Goal: Information Seeking & Learning: Learn about a topic

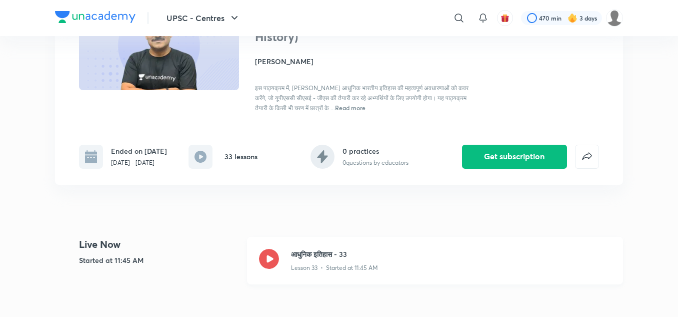
scroll to position [112, 0]
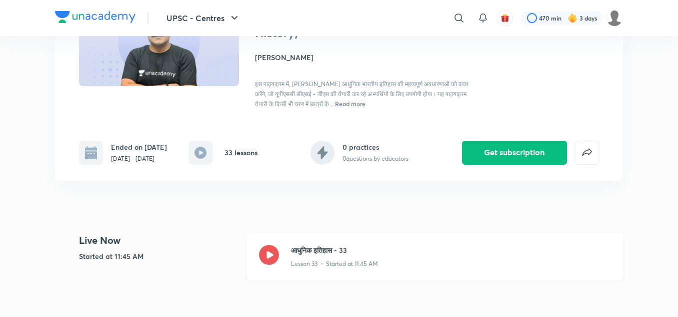
click at [329, 249] on h3 "आधुनिक इतिहास - 33" at bounding box center [451, 250] width 320 height 11
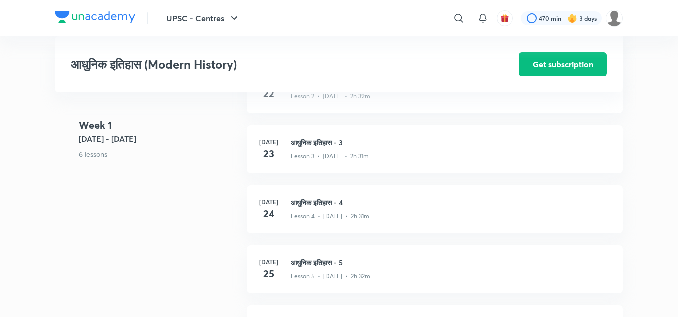
scroll to position [454, 0]
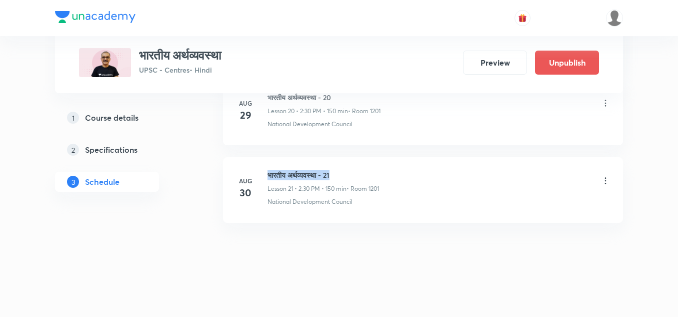
drag, startPoint x: 268, startPoint y: 176, endPoint x: 338, endPoint y: 177, distance: 70.0
click at [338, 177] on h6 "भारतीय अर्थव्यवस्था - 21" at bounding box center [324, 175] width 112 height 11
copy h6 "भारतीय अर्थव्यवस्था - 21"
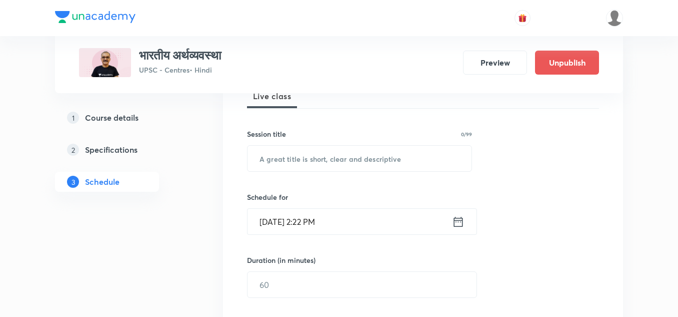
scroll to position [163, 0]
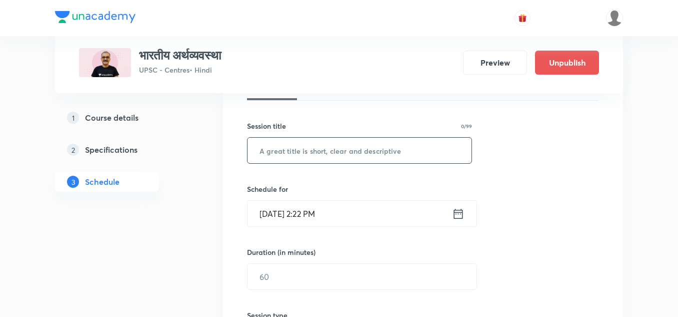
click at [319, 151] on input "text" at bounding box center [360, 151] width 224 height 26
paste input "भारतीय अर्थव्यवस्था - 21"
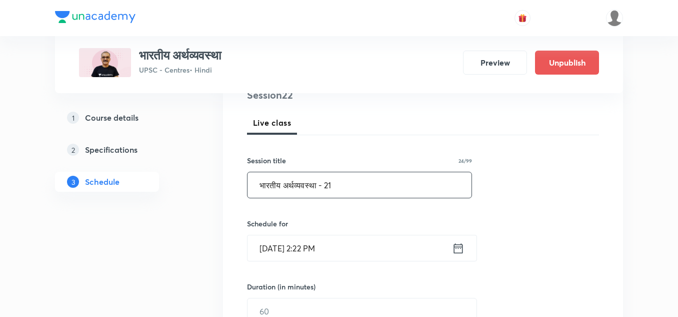
scroll to position [161, 0]
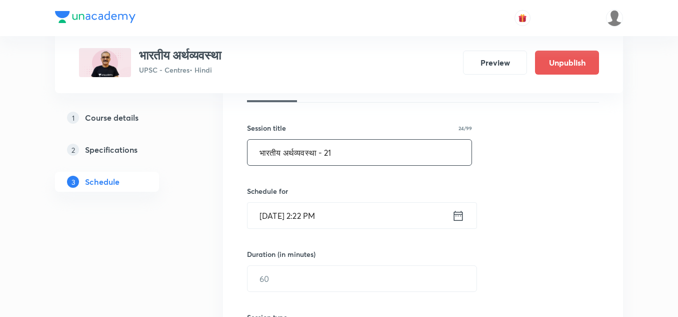
click at [356, 152] on input "भारतीय अर्थव्यवस्था - 21" at bounding box center [360, 153] width 224 height 26
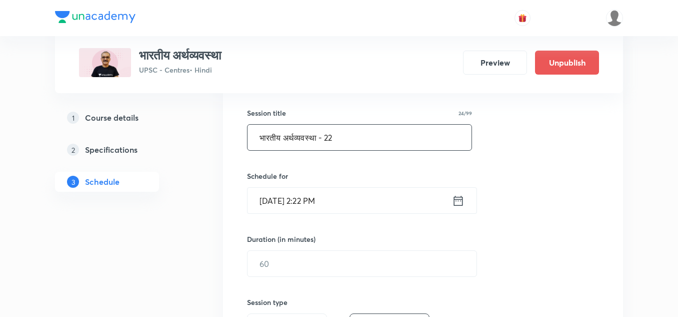
scroll to position [178, 0]
type input "भारतीय अर्थव्यवस्था - 22"
click at [362, 159] on div "Session 22 Live class Session title 24/99 भारतीय अर्थव्यवस्था - 22 ​ Schedule f…" at bounding box center [423, 273] width 352 height 470
